Goal: Find specific page/section: Find specific page/section

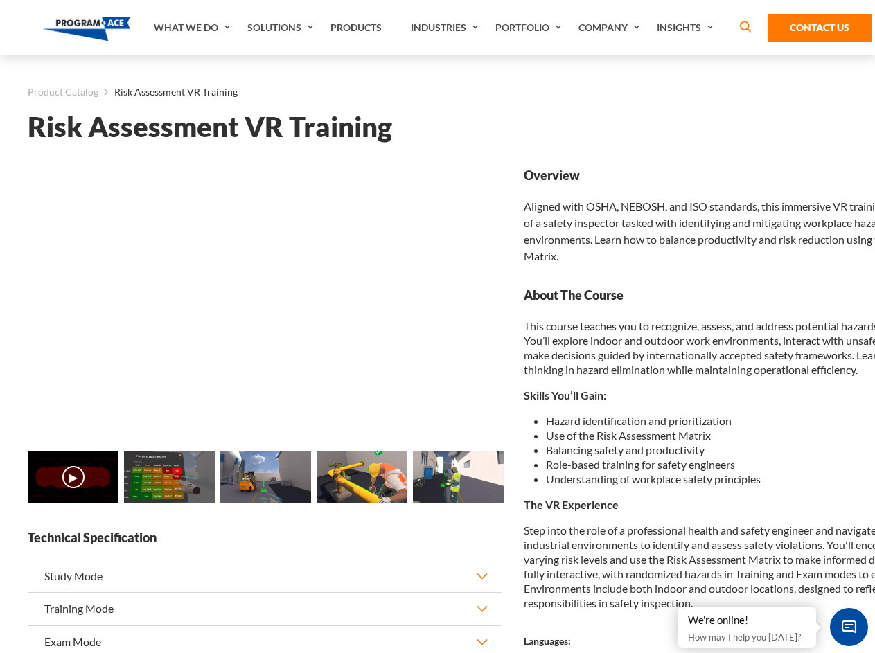
click at [282, 28] on link "Solutions" at bounding box center [281, 27] width 83 height 55
click at [0, 0] on div "AI & Computer Vision Solutions Computer Vision Quality Control AI tools for fas…" at bounding box center [0, 0] width 0 height 0
click at [0, 0] on div "AI & Computer Vision Solutions Virtual Training Solutions Virtual Tour Solution…" at bounding box center [0, 0] width 0 height 0
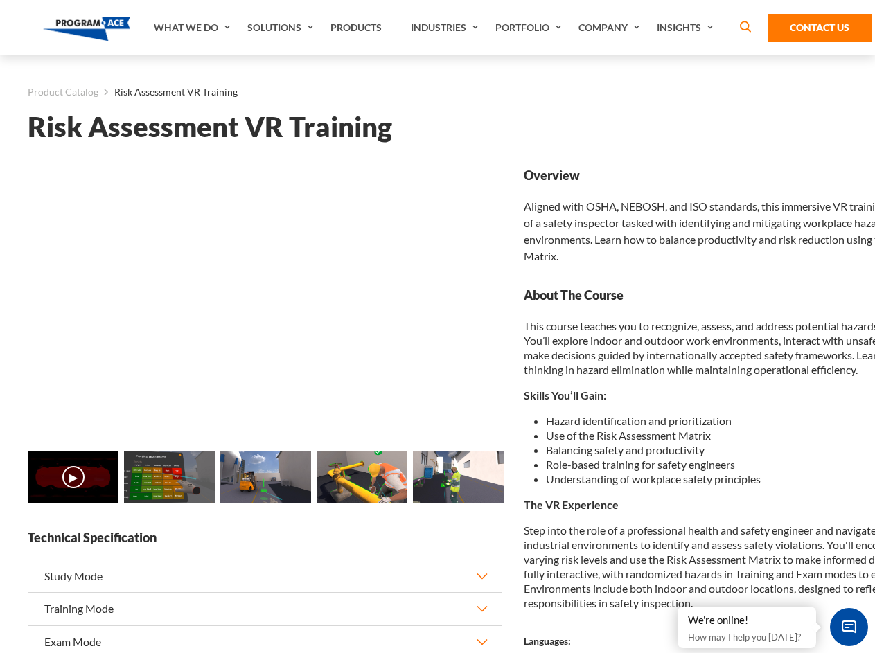
click at [0, 0] on div "AI & Computer Vision Solutions Virtual Training Solutions Virtual Tour Solution…" at bounding box center [0, 0] width 0 height 0
click at [0, 0] on div "AI & Computer Vision Solutions Computer Vision Quality Control AI tools for fas…" at bounding box center [0, 0] width 0 height 0
